Goal: Task Accomplishment & Management: Use online tool/utility

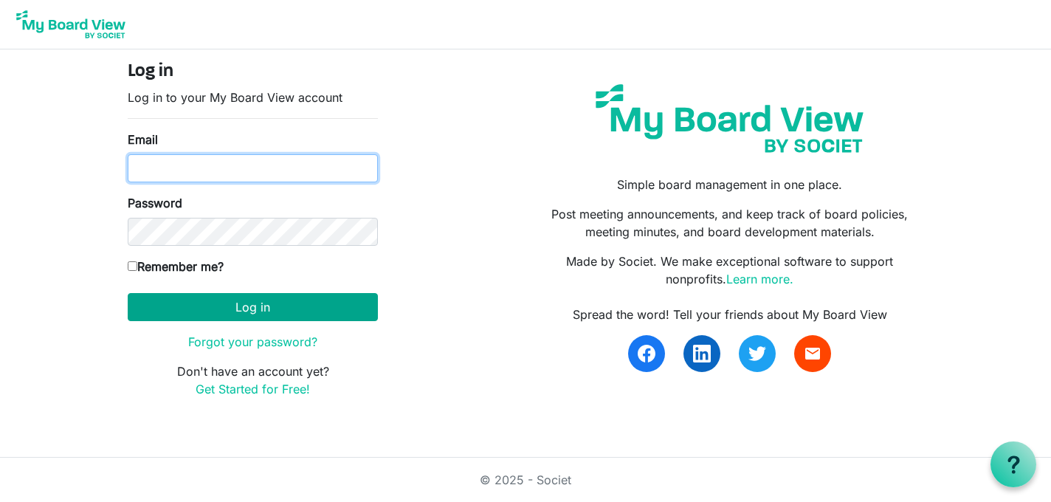
type input "[EMAIL_ADDRESS][DOMAIN_NAME]"
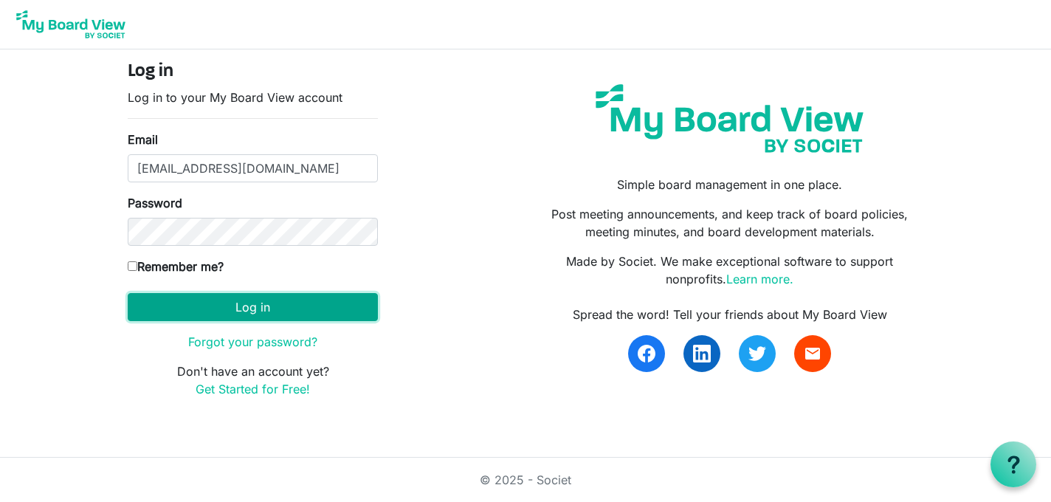
click at [306, 304] on button "Log in" at bounding box center [253, 307] width 250 height 28
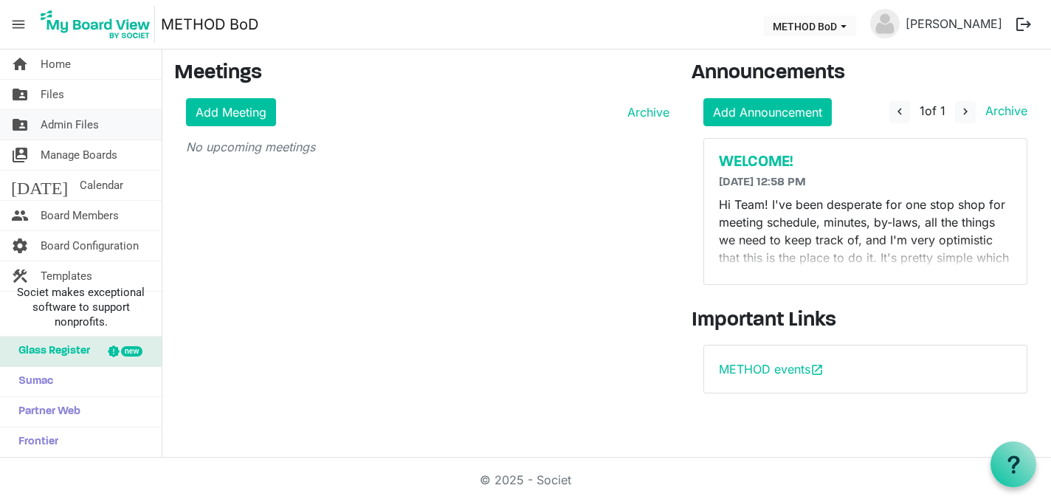
click at [109, 124] on link "folder_shared Admin Files" at bounding box center [81, 125] width 162 height 30
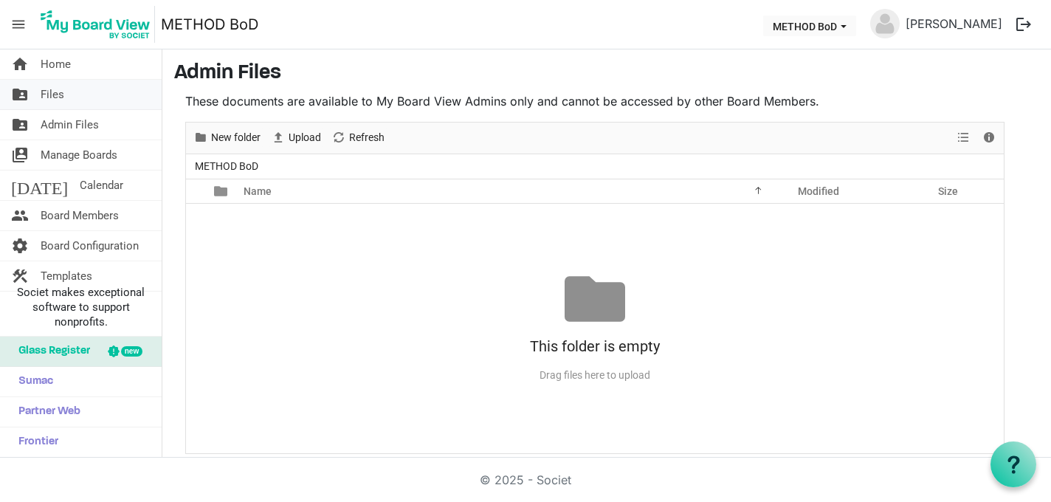
click at [102, 94] on link "folder_shared Files" at bounding box center [81, 95] width 162 height 30
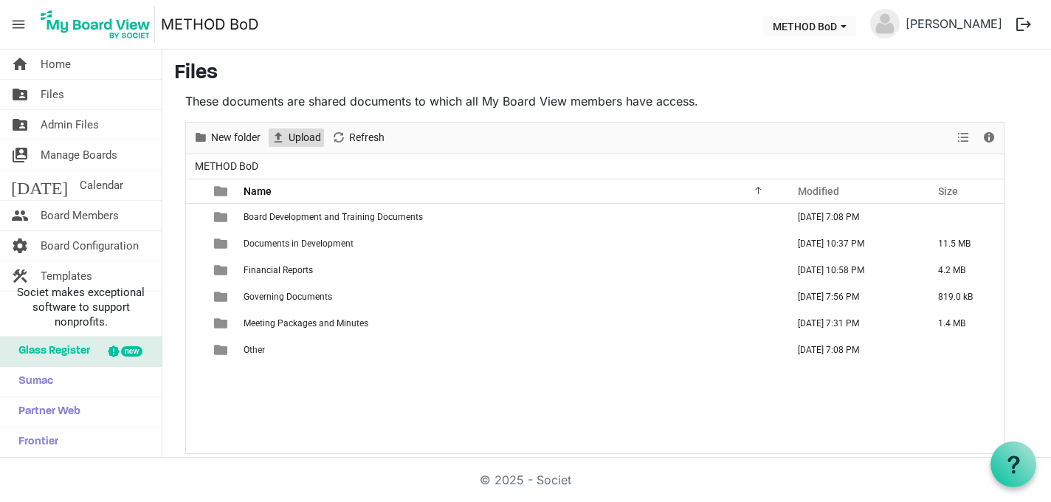
click at [310, 145] on span "Upload" at bounding box center [304, 137] width 35 height 18
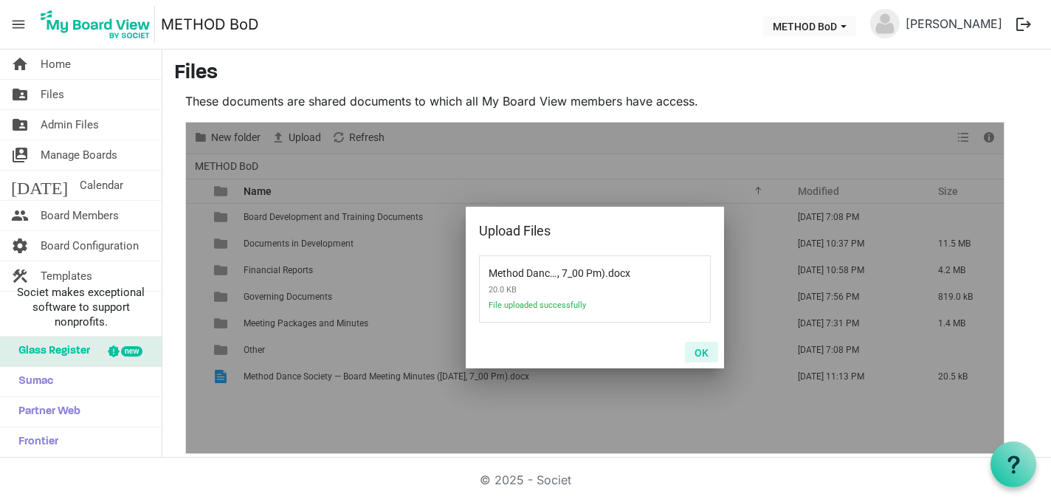
click at [709, 349] on button "OK" at bounding box center [701, 352] width 33 height 21
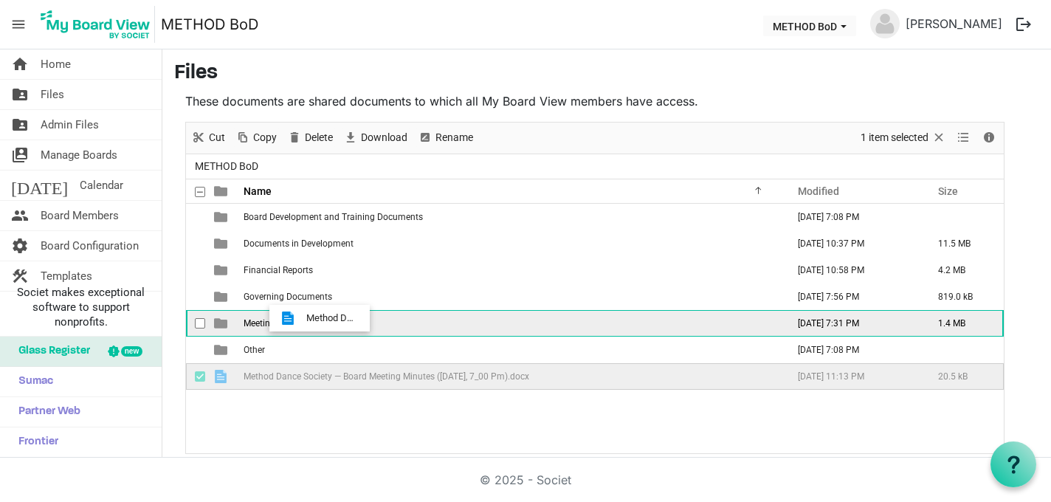
drag, startPoint x: 300, startPoint y: 376, endPoint x: 303, endPoint y: 319, distance: 57.7
click at [303, 319] on tbody "Board Development and Training Documents May 23, 2025 7:08 PM Documents in Deve…" at bounding box center [595, 297] width 818 height 186
